Goal: Task Accomplishment & Management: Use online tool/utility

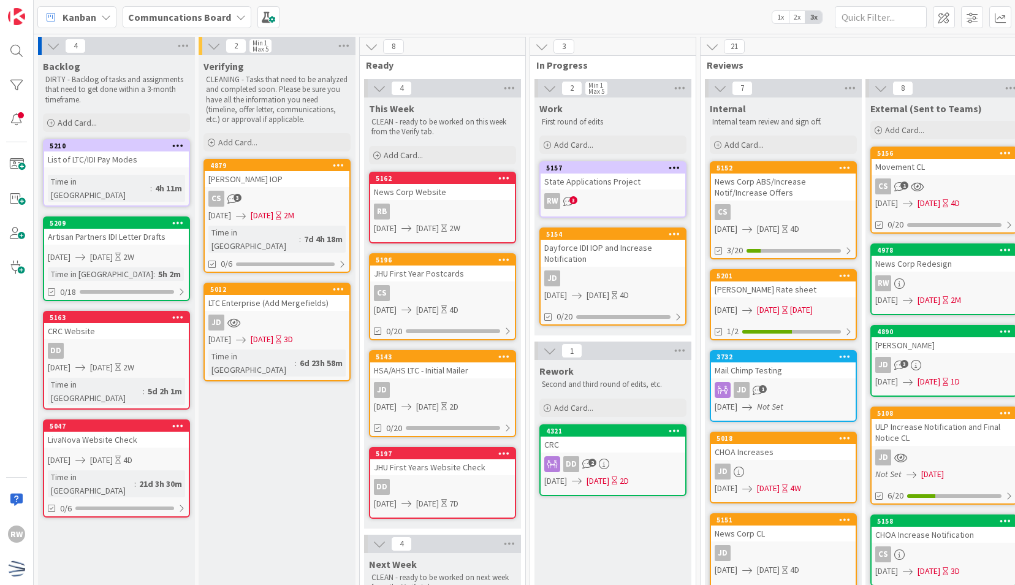
click at [183, 17] on b "Communcations Board" at bounding box center [179, 17] width 103 height 12
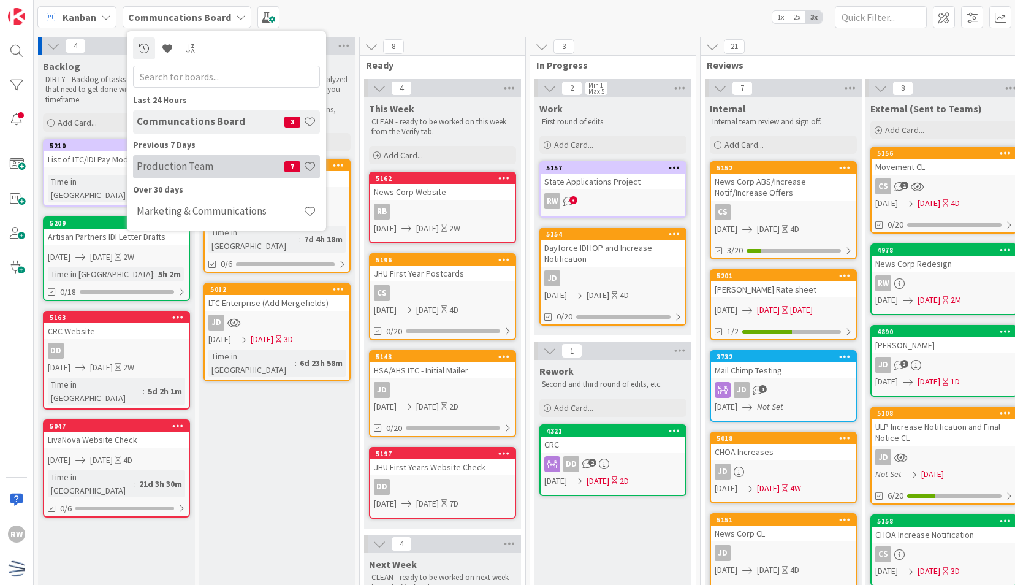
click at [202, 159] on div "Production Team 7" at bounding box center [226, 166] width 187 height 23
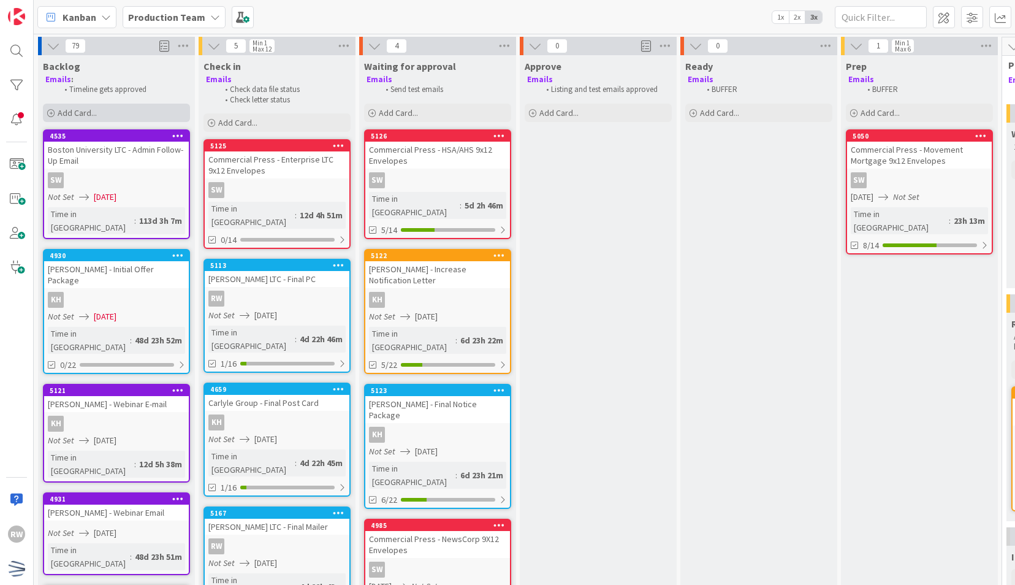
click at [115, 110] on div "Add Card..." at bounding box center [116, 113] width 147 height 18
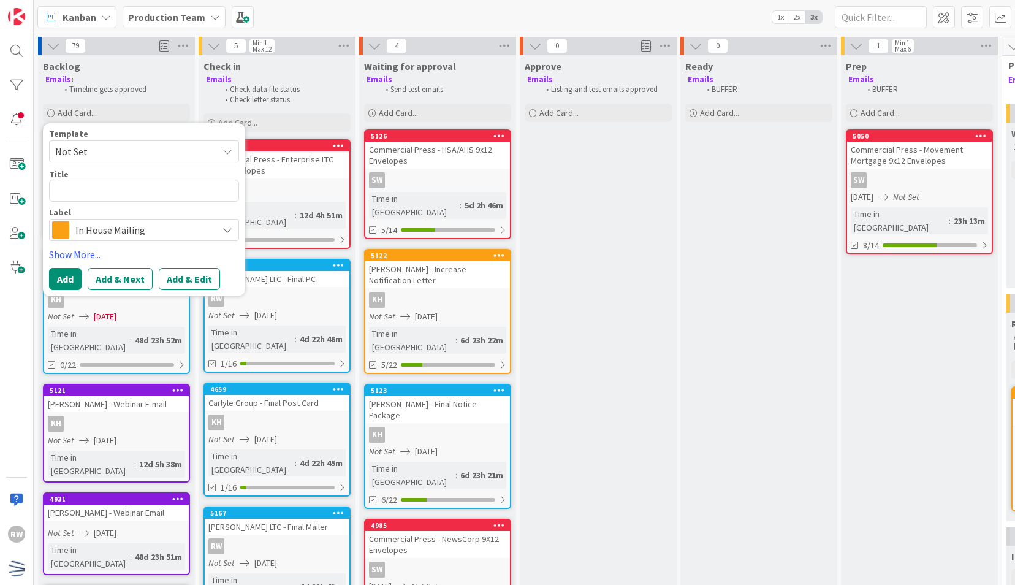
click at [130, 145] on span "Not Set" at bounding box center [131, 151] width 153 height 16
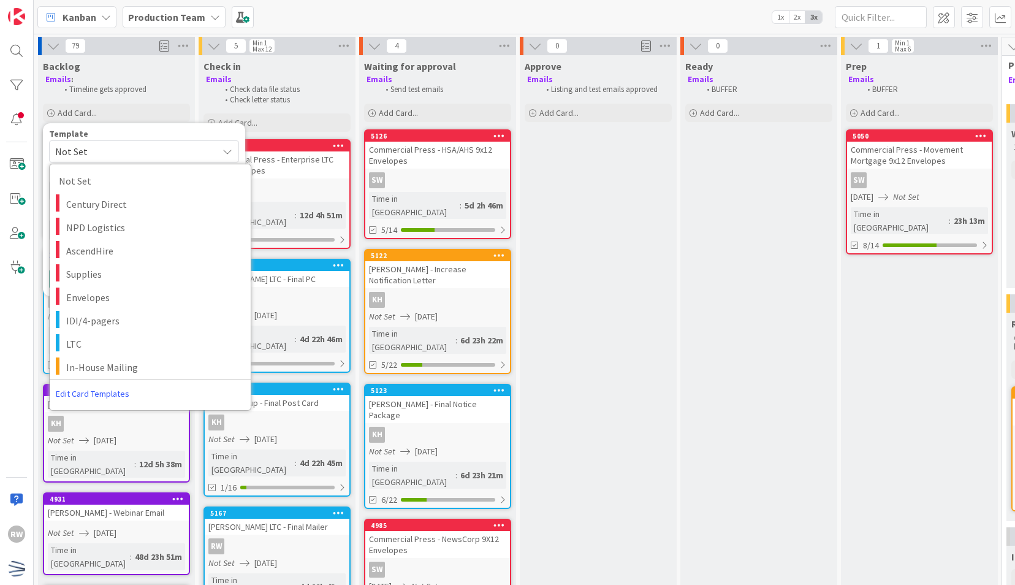
click at [130, 145] on span "Not Set" at bounding box center [131, 151] width 153 height 16
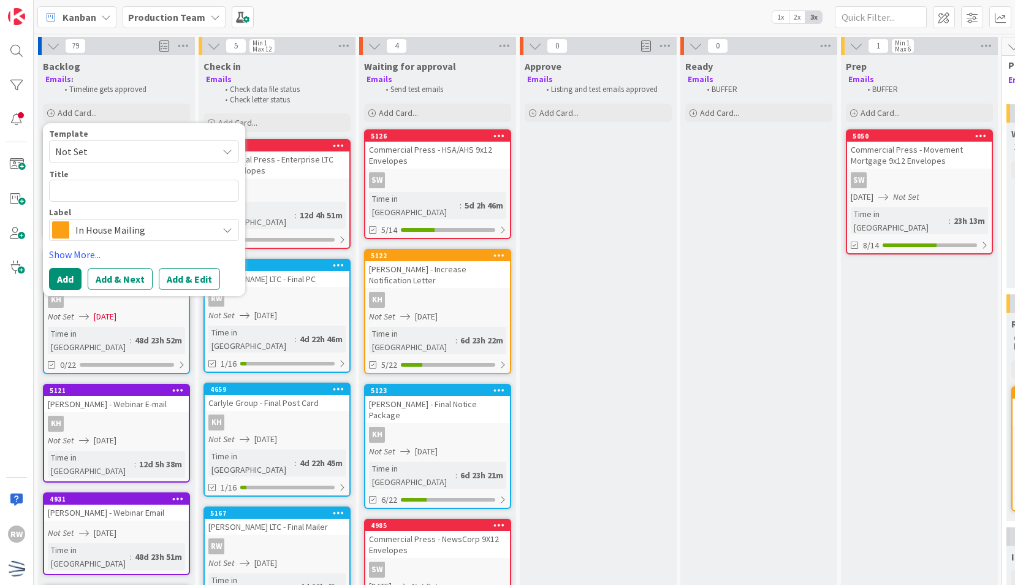
click at [126, 224] on span "In House Mailing" at bounding box center [143, 229] width 136 height 17
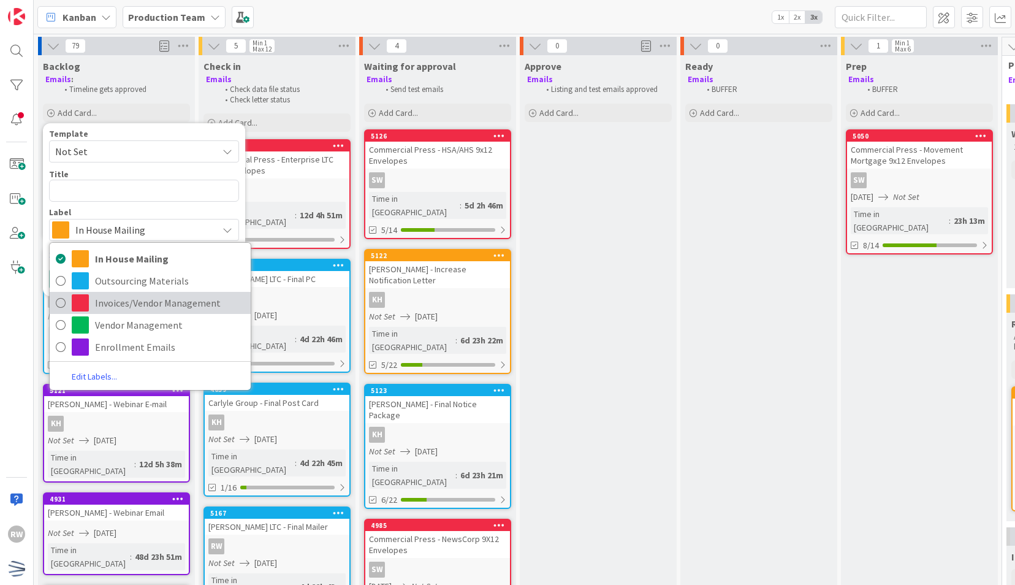
click at [114, 302] on span "Invoices/Vendor Management" at bounding box center [170, 303] width 150 height 18
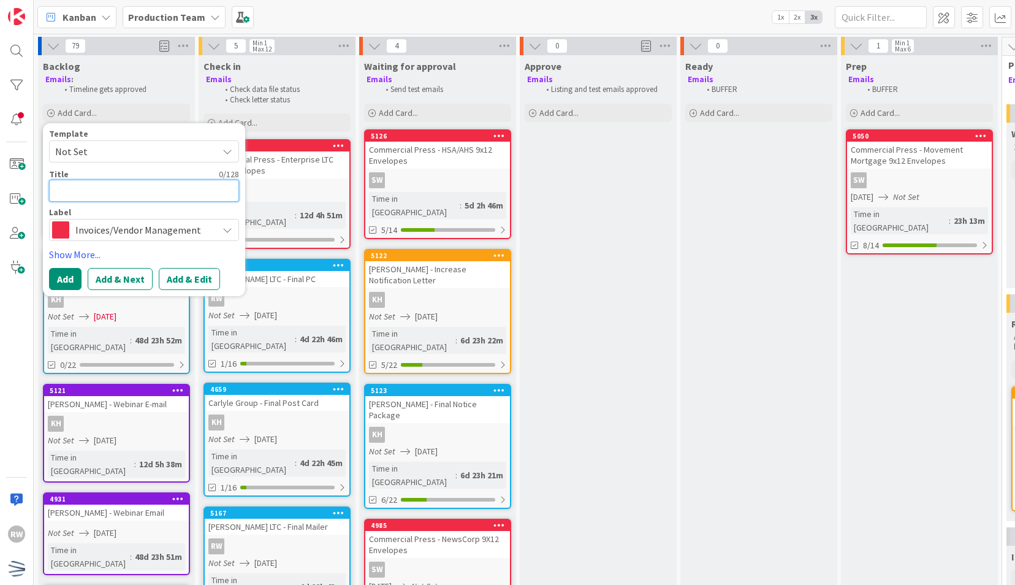
click at [124, 188] on textarea at bounding box center [144, 191] width 190 height 22
type textarea "x"
type textarea "M"
type textarea "x"
type textarea "Mic"
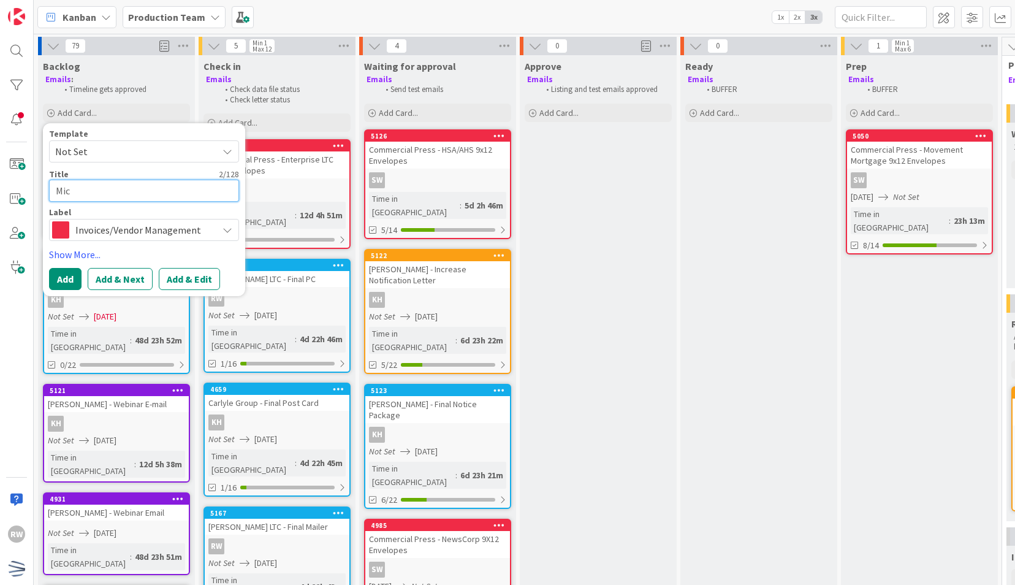
type textarea "x"
type textarea "Micr"
type textarea "x"
type textarea "Micro"
type textarea "x"
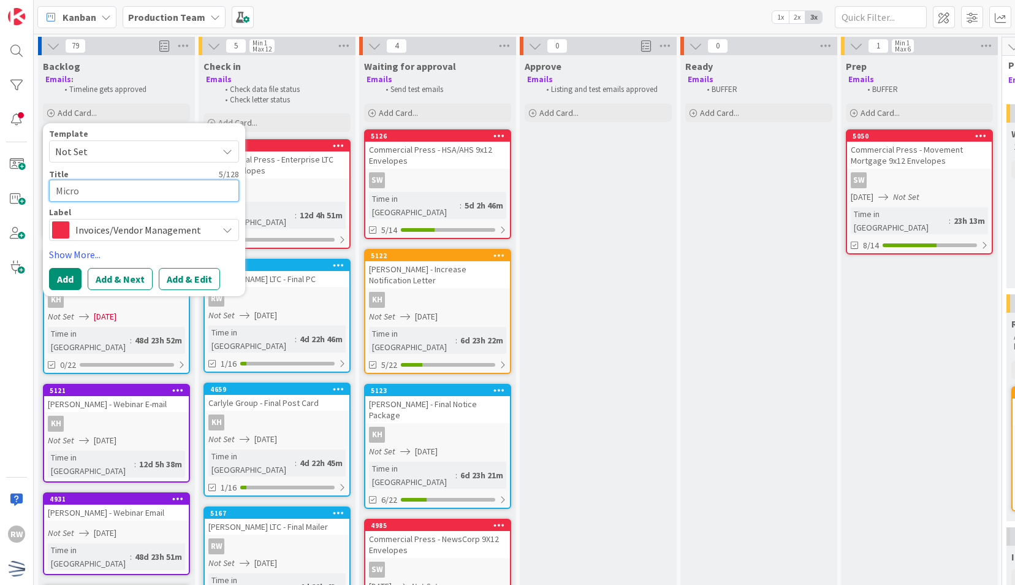
type textarea "Micros"
type textarea "x"
type textarea "Microso"
type textarea "x"
type textarea "Microsof"
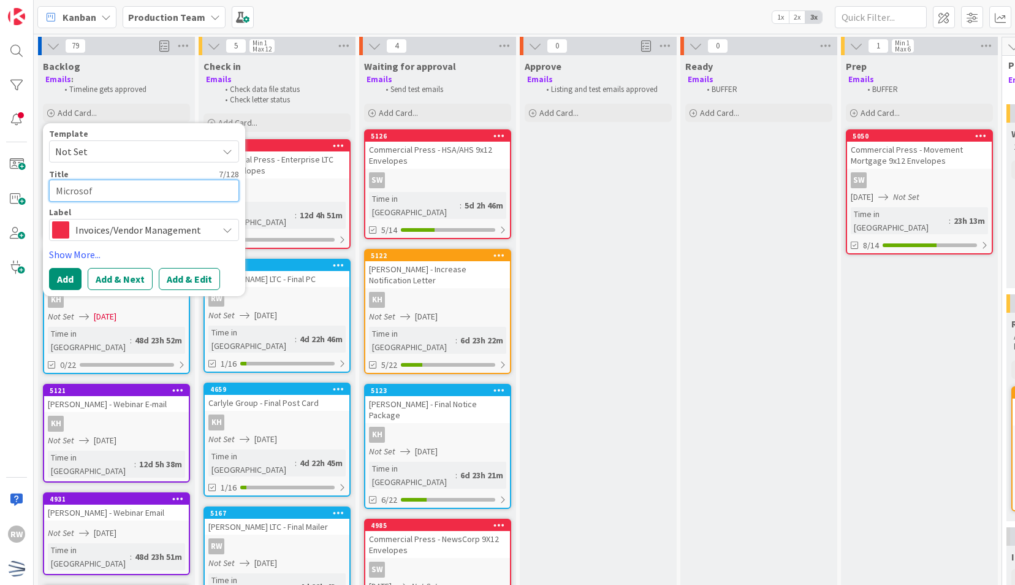
type textarea "x"
type textarea "Microsoft"
type textarea "x"
type textarea "Microsoft"
type textarea "x"
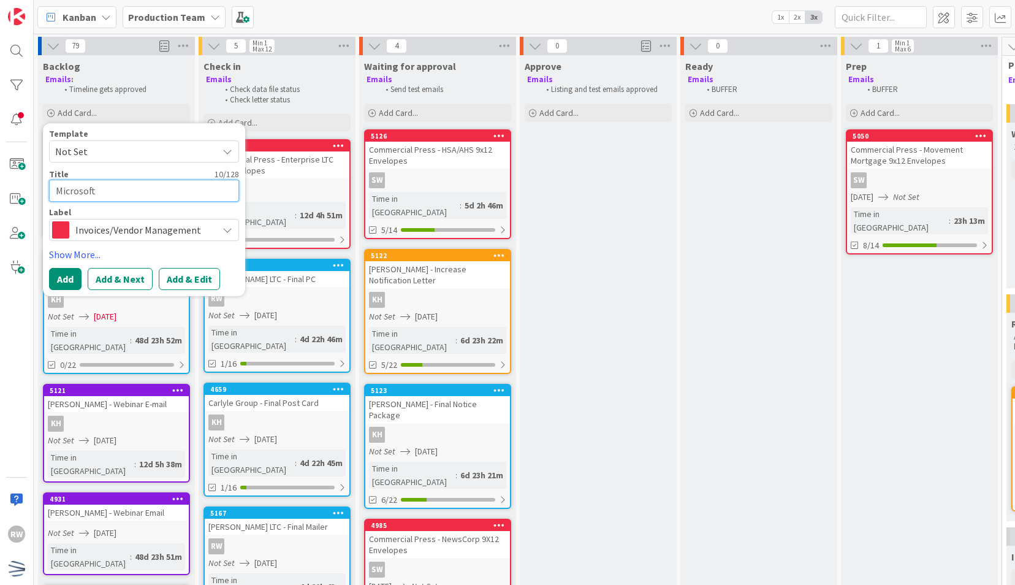
type textarea "Microsoft C"
type textarea "x"
type textarea "Microsoft Cos"
type textarea "x"
type textarea "Microsoft Cost"
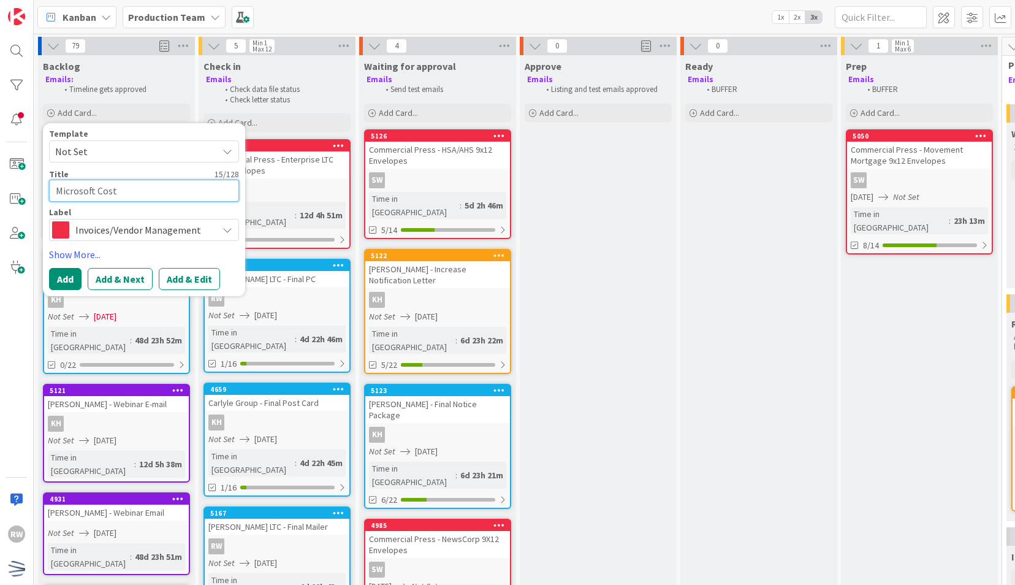
type textarea "x"
type textarea "Microsoft Cost G"
type textarea "x"
type textarea "Microsoft Cost Gr"
type textarea "x"
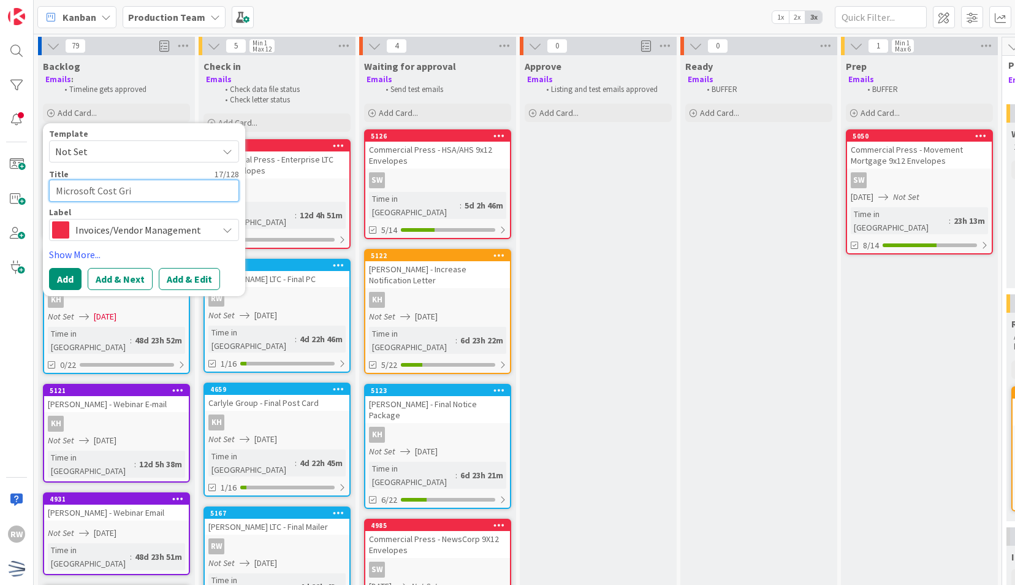
type textarea "Microsoft Cost Grid"
type textarea "x"
type textarea "Microsoft Cost Grid"
click at [70, 276] on button "Add" at bounding box center [65, 279] width 32 height 22
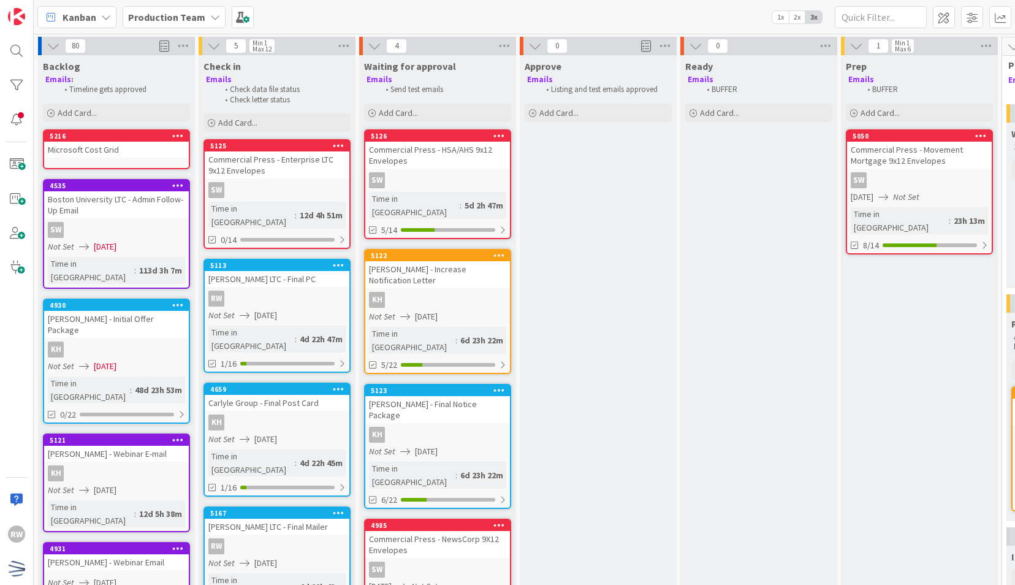
click at [173, 14] on b "Production Team" at bounding box center [166, 17] width 77 height 12
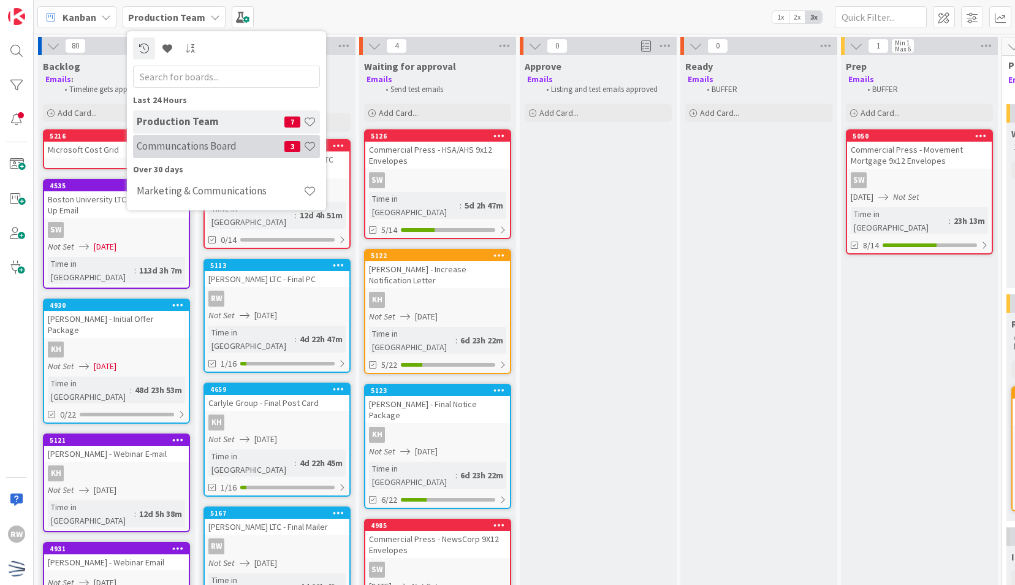
click at [193, 142] on h4 "Communcations Board" at bounding box center [211, 146] width 148 height 12
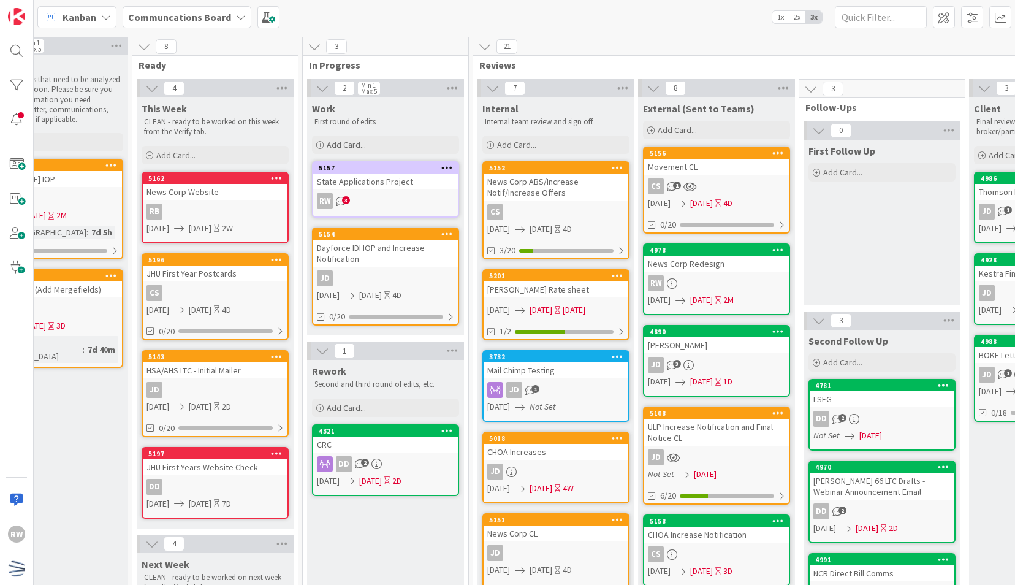
scroll to position [0, 229]
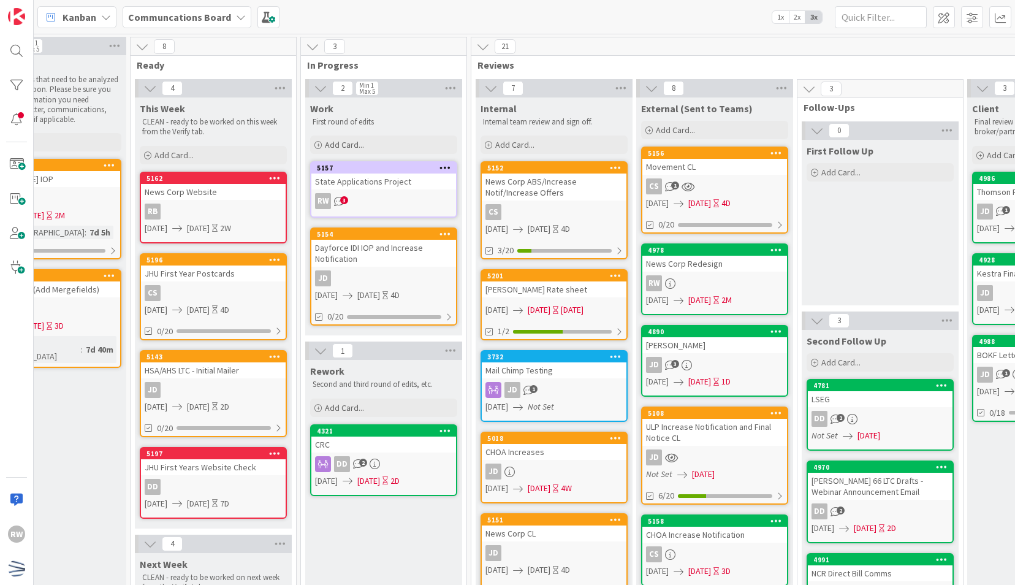
click at [571, 287] on div "[PERSON_NAME] Rate sheet" at bounding box center [554, 289] width 145 height 16
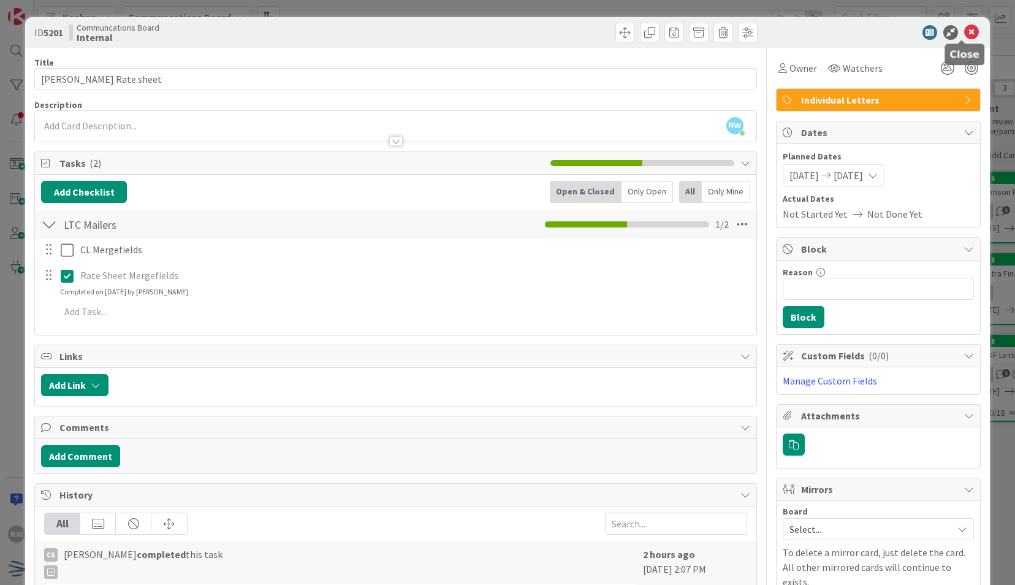
click at [964, 36] on icon at bounding box center [971, 32] width 15 height 15
